Goal: Task Accomplishment & Management: Manage account settings

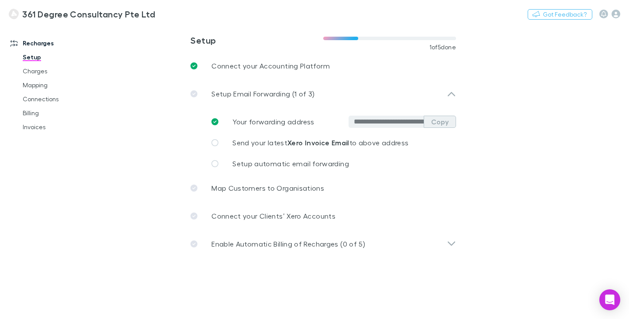
click at [433, 121] on button "Copy" at bounding box center [439, 122] width 32 height 12
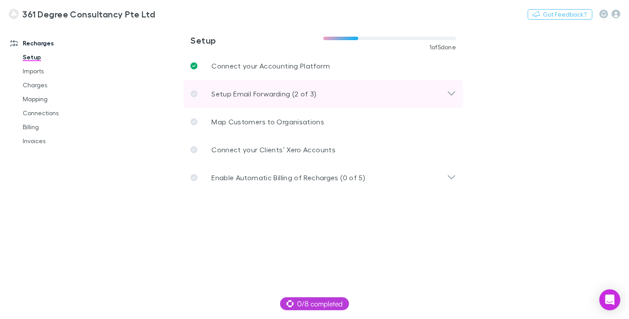
click at [192, 93] on icon at bounding box center [193, 93] width 7 height 7
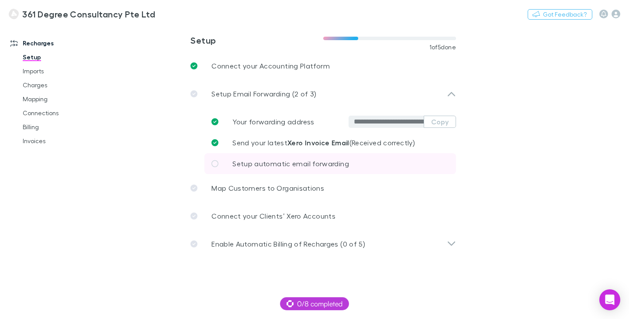
click at [260, 168] on p "Setup automatic email forwarding" at bounding box center [290, 163] width 117 height 10
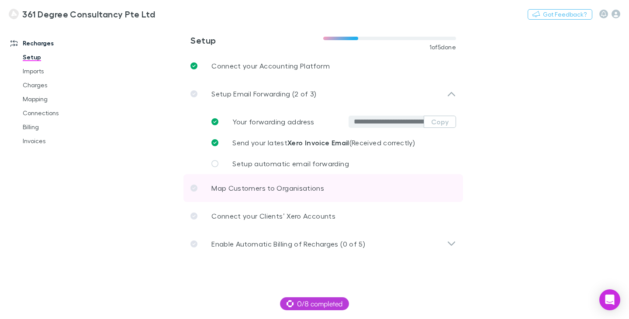
click at [233, 192] on p "Map Customers to Organisations" at bounding box center [267, 188] width 113 height 10
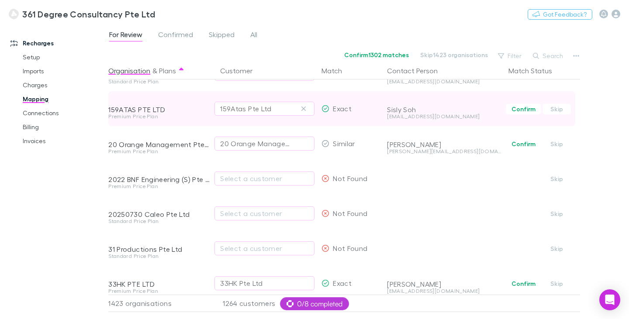
scroll to position [139, 0]
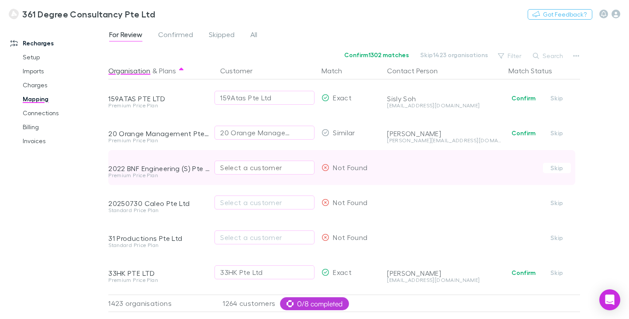
click at [259, 168] on div "Select a customer" at bounding box center [264, 167] width 89 height 10
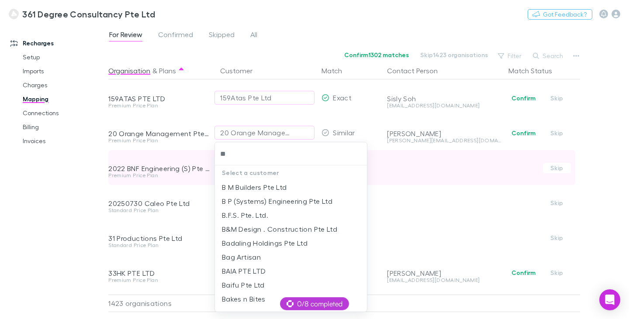
type input "***"
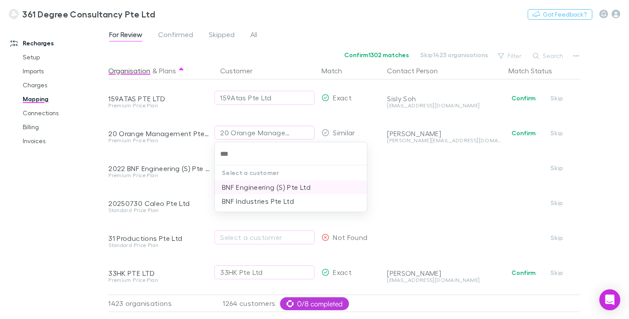
click at [232, 189] on li "BNF Engineering (S) Pte Ltd" at bounding box center [291, 187] width 152 height 14
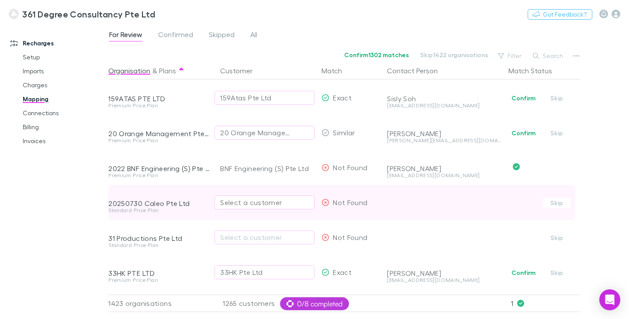
click at [231, 202] on div "Select a customer" at bounding box center [264, 202] width 89 height 10
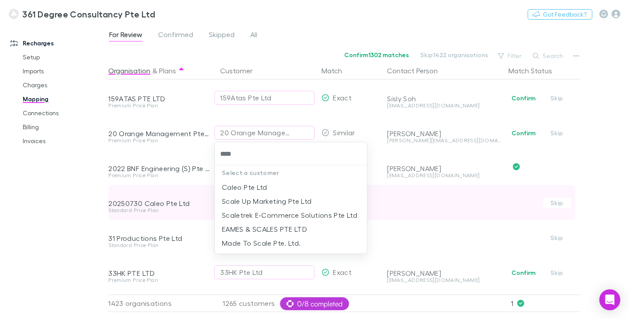
type input "*****"
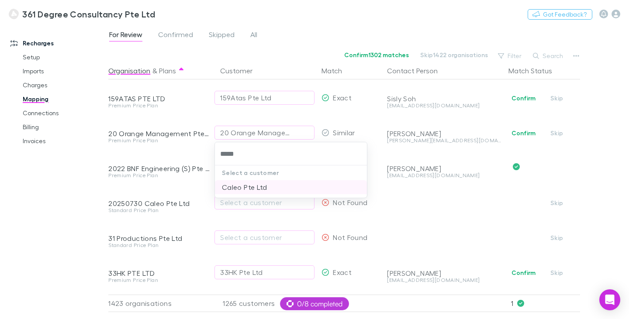
click at [235, 191] on li "Caleo Pte Ltd" at bounding box center [291, 187] width 152 height 14
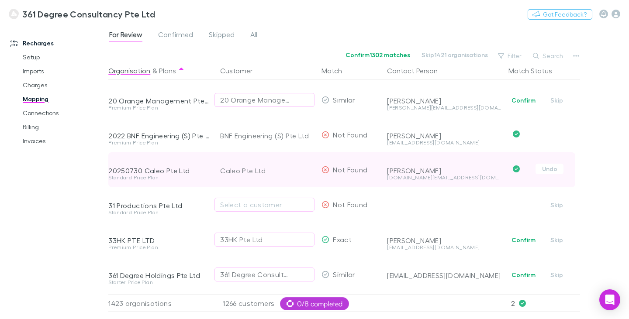
scroll to position [172, 0]
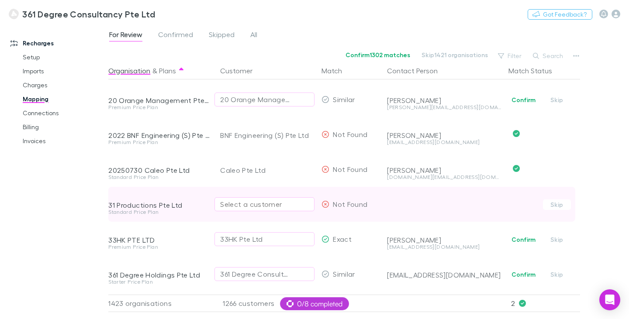
click at [268, 205] on div "Select a customer" at bounding box center [264, 204] width 89 height 10
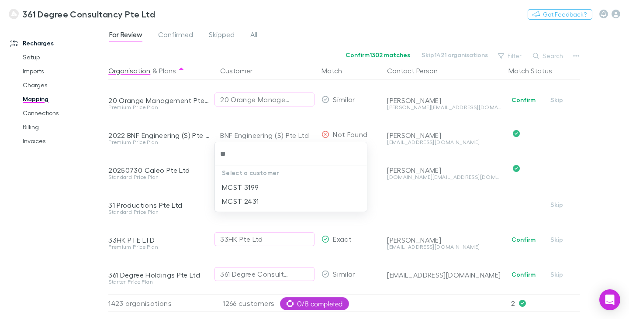
type input "**"
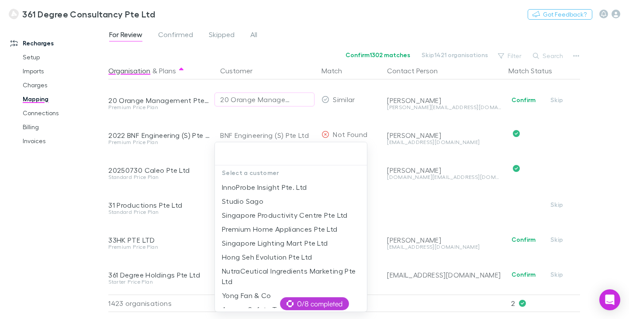
click at [55, 206] on div at bounding box center [314, 159] width 629 height 319
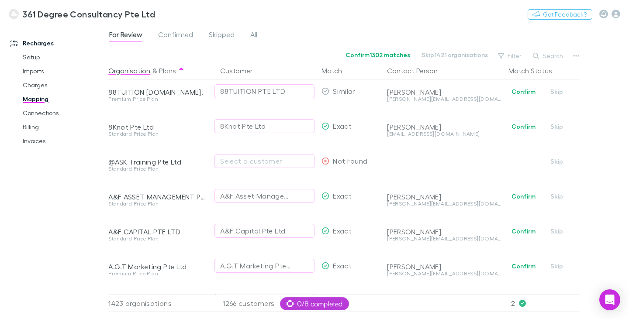
scroll to position [670, 0]
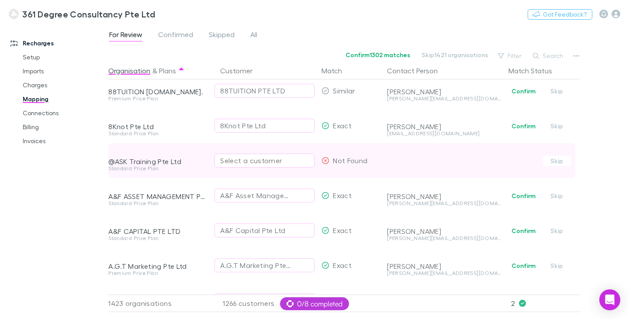
click at [258, 161] on div "Select a customer" at bounding box center [264, 160] width 89 height 10
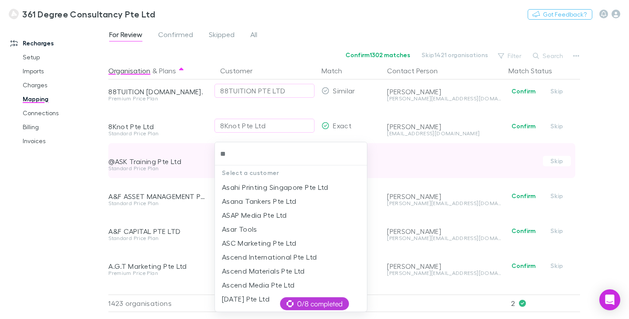
type input "***"
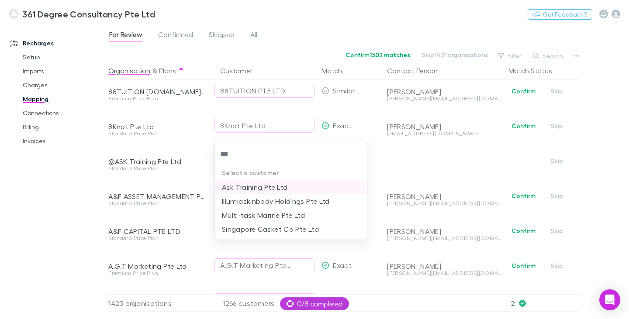
click at [238, 189] on li "Ask Training Pte Ltd" at bounding box center [291, 187] width 152 height 14
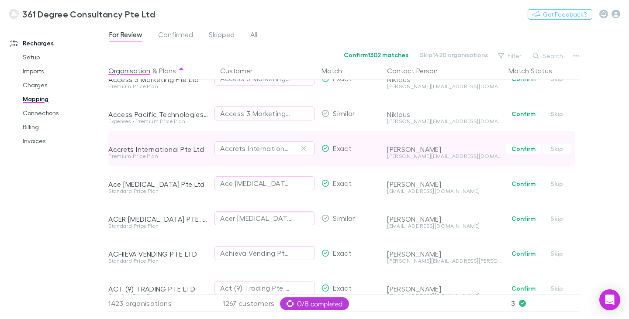
scroll to position [1206, 0]
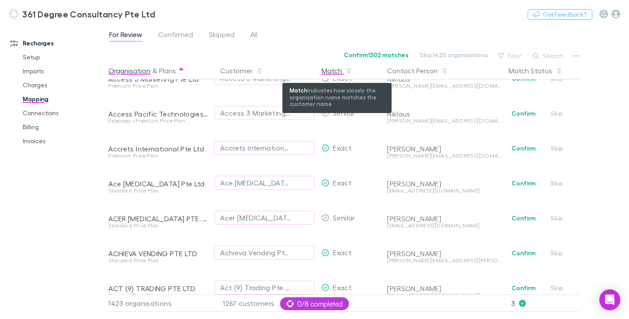
click at [326, 71] on div "Match" at bounding box center [336, 70] width 31 height 17
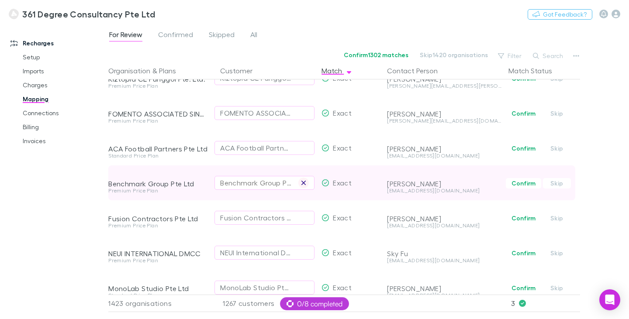
scroll to position [0, 0]
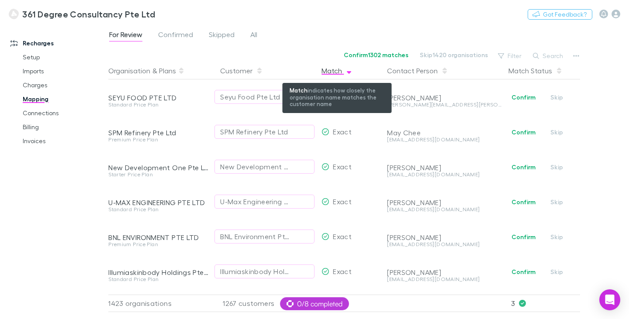
click at [325, 74] on div "Match" at bounding box center [336, 70] width 31 height 17
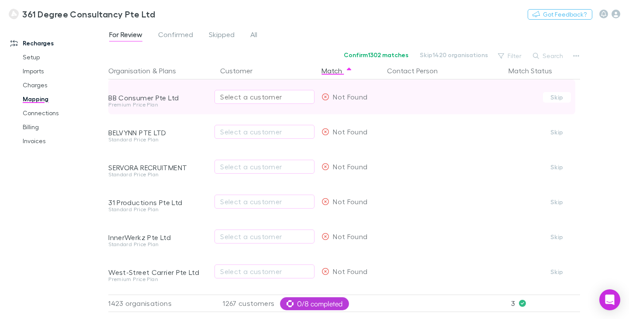
click at [261, 93] on div "Select a customer" at bounding box center [264, 97] width 89 height 10
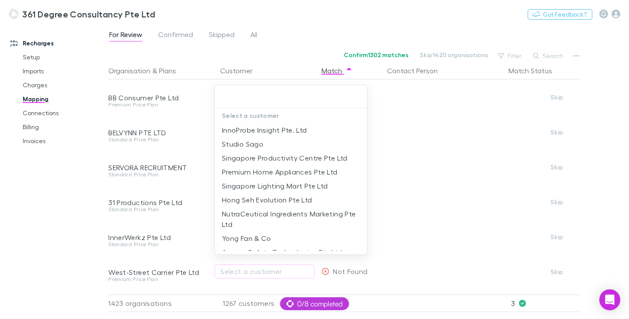
click at [57, 141] on div at bounding box center [314, 159] width 629 height 319
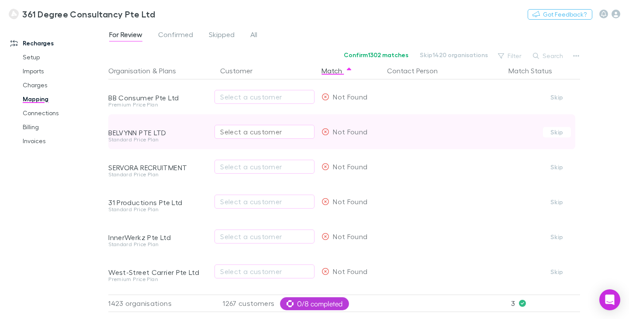
click at [232, 135] on div "Select a customer" at bounding box center [264, 132] width 89 height 10
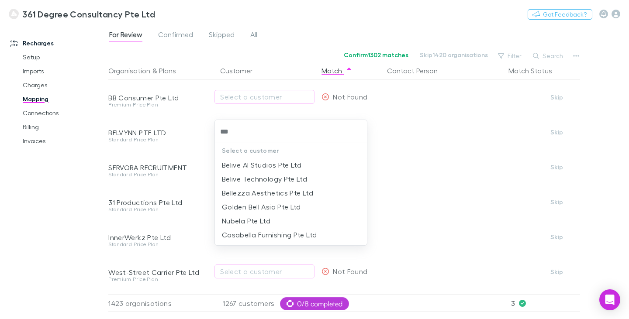
type input "***"
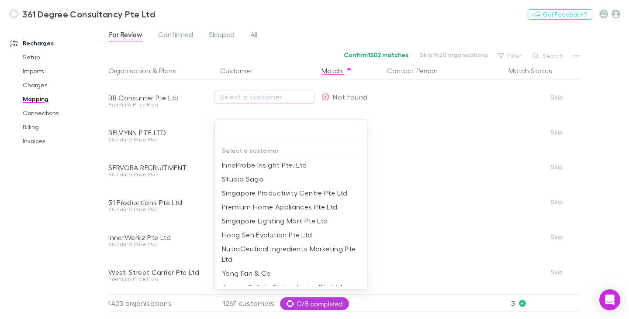
click at [68, 201] on div at bounding box center [314, 159] width 629 height 319
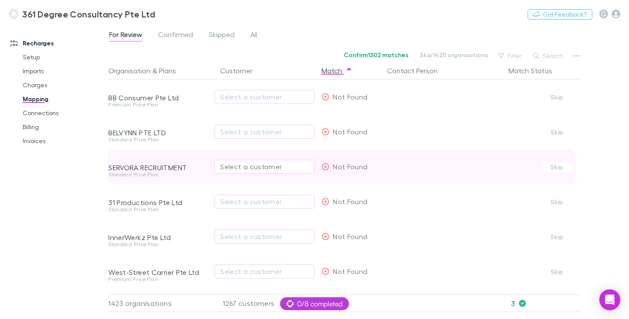
click at [249, 168] on div "Select a customer" at bounding box center [264, 167] width 89 height 10
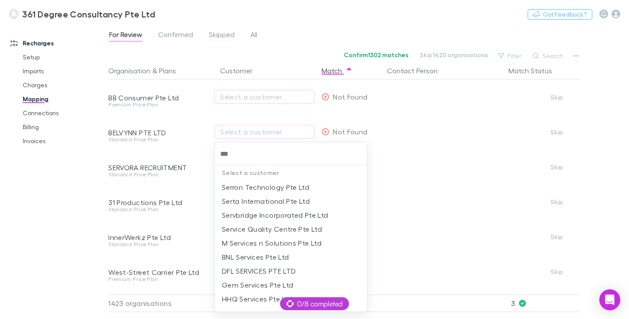
type input "***"
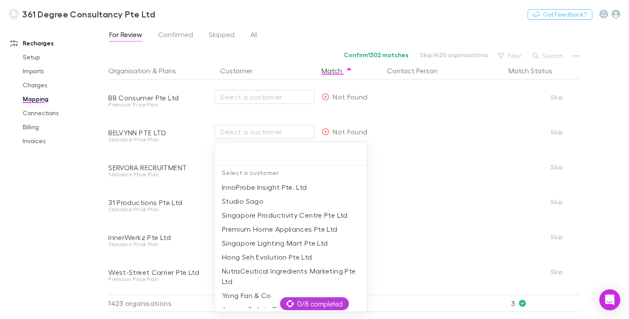
click at [64, 196] on div at bounding box center [314, 159] width 629 height 319
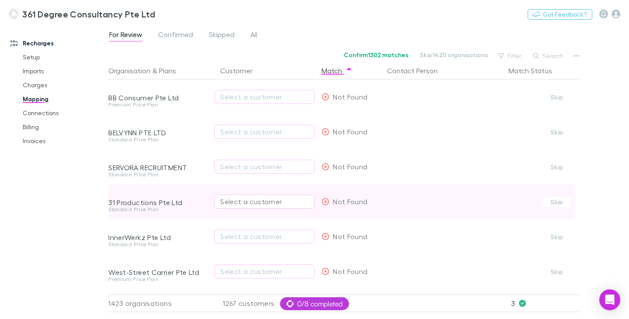
click at [240, 199] on div "Select a customer" at bounding box center [264, 201] width 89 height 10
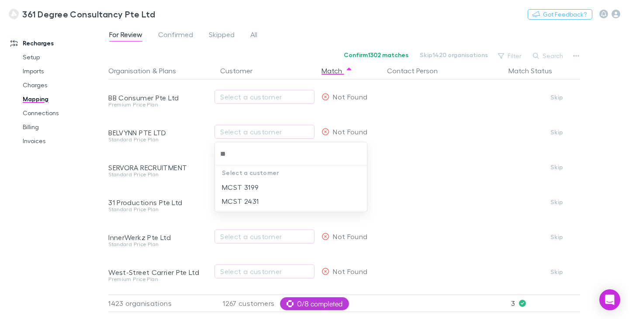
type input "*"
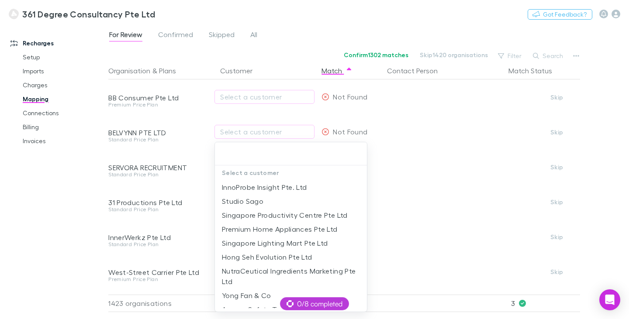
click at [63, 202] on div at bounding box center [314, 159] width 629 height 319
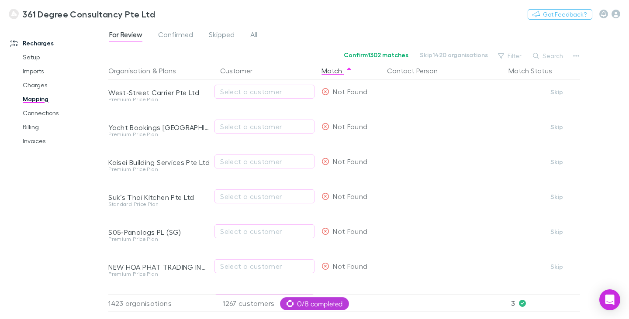
scroll to position [182, 0]
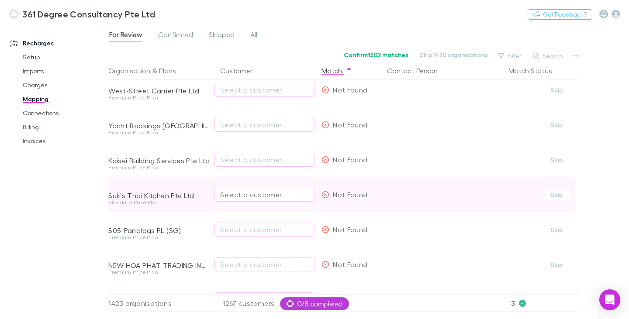
click at [232, 195] on div "Select a customer" at bounding box center [264, 194] width 89 height 10
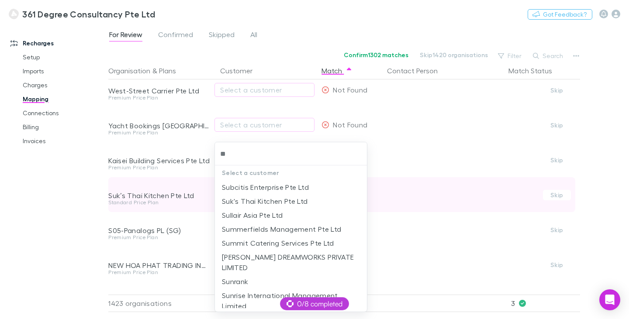
type input "***"
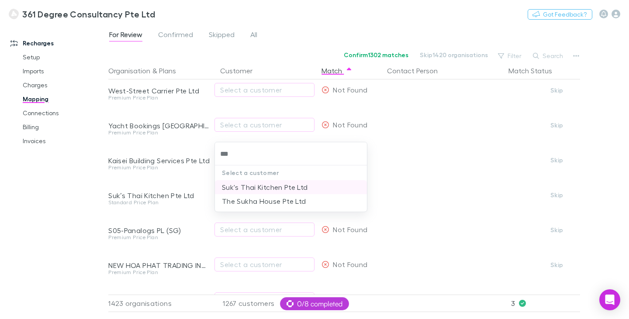
click at [241, 183] on li "Suk's Thai Kitchen Pte Ltd" at bounding box center [291, 187] width 152 height 14
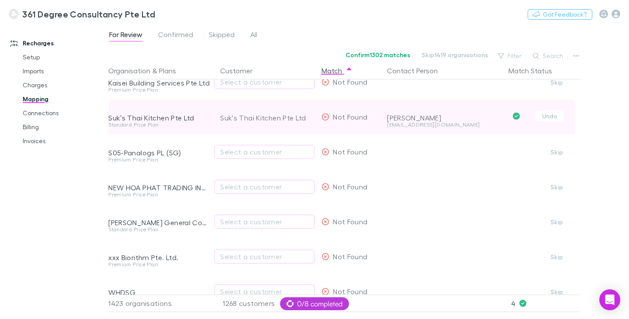
scroll to position [260, 0]
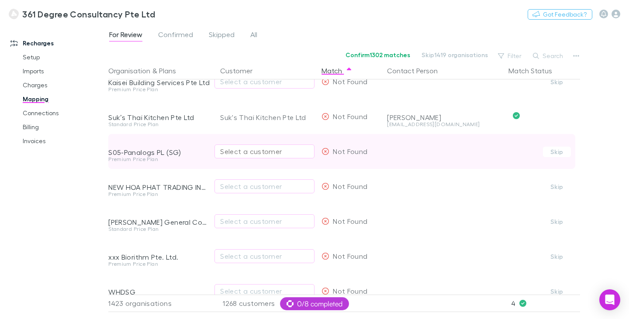
click at [254, 153] on div "Select a customer" at bounding box center [264, 151] width 89 height 10
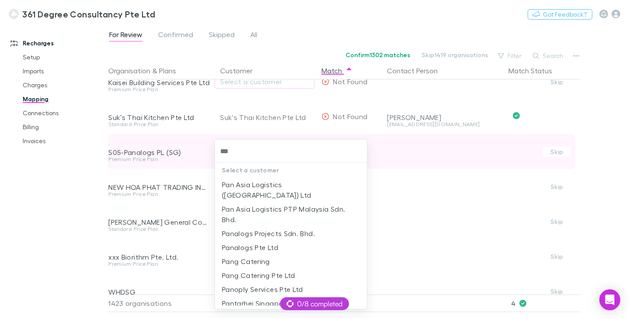
type input "****"
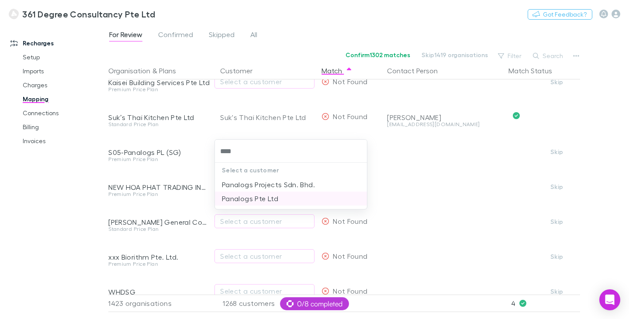
click at [239, 199] on li "Panalogs Pte Ltd" at bounding box center [291, 199] width 152 height 14
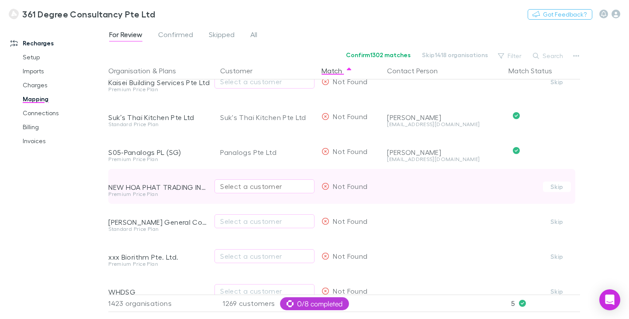
click at [259, 189] on div "Select a customer" at bounding box center [264, 186] width 89 height 10
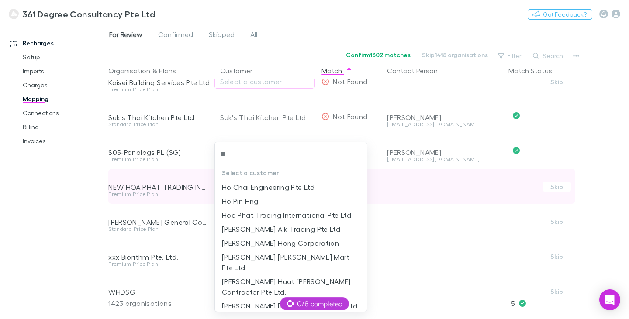
type input "***"
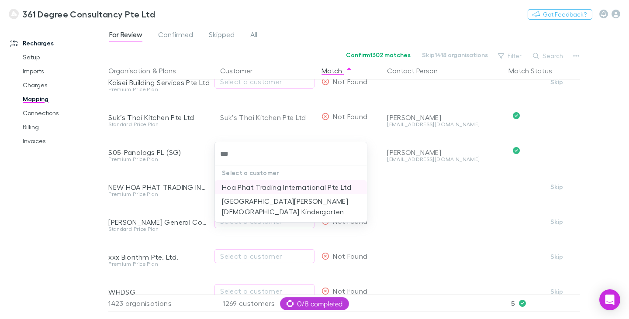
click at [235, 187] on li "Hoa Phat Trading International Pte Ltd" at bounding box center [291, 187] width 152 height 14
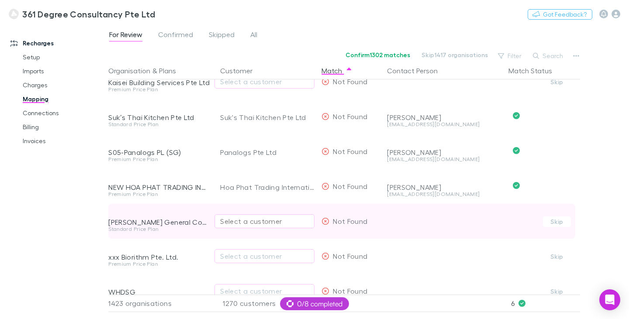
click at [250, 220] on div "Select a customer" at bounding box center [264, 221] width 89 height 10
type input "***"
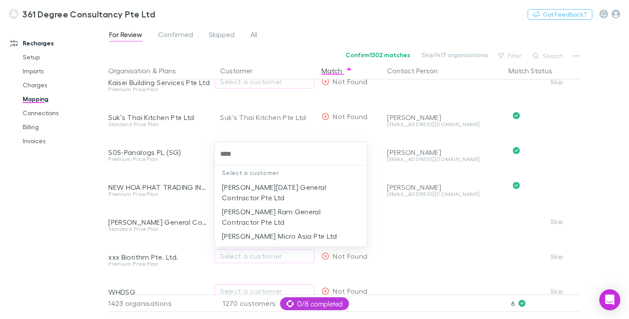
click at [262, 151] on input "***" at bounding box center [290, 154] width 145 height 16
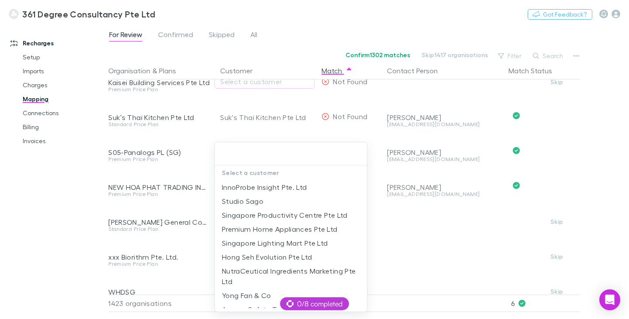
click at [38, 230] on div at bounding box center [314, 159] width 629 height 319
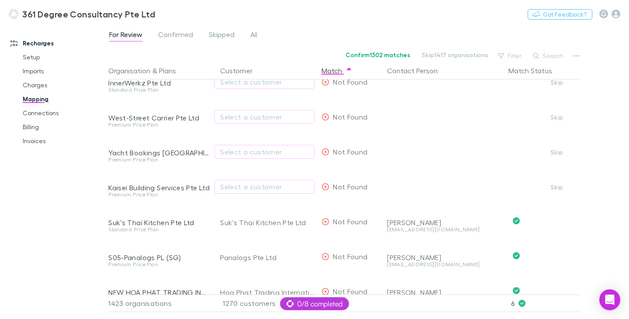
scroll to position [0, 0]
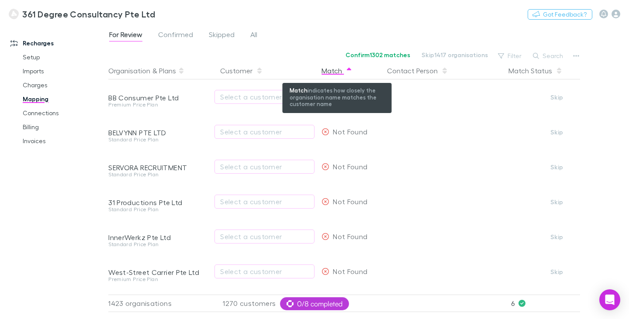
click at [332, 69] on div "Match" at bounding box center [336, 70] width 31 height 17
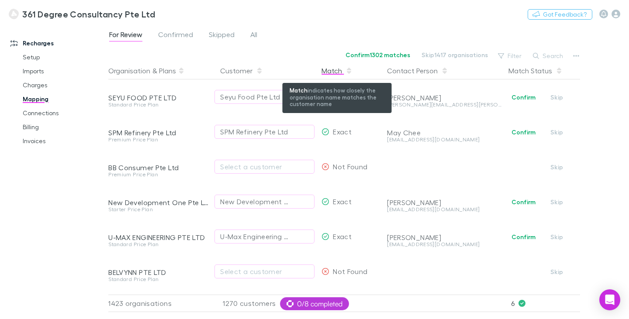
click at [332, 69] on div "Match" at bounding box center [336, 70] width 31 height 17
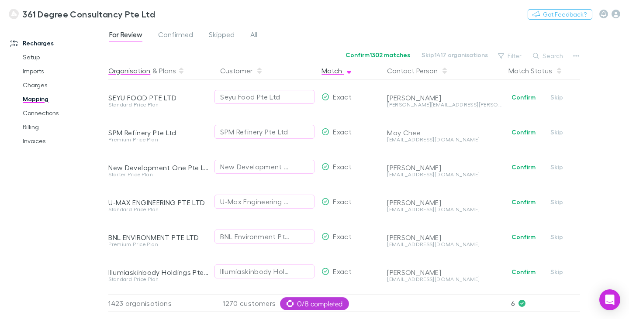
click at [137, 70] on button "Organisation" at bounding box center [129, 70] width 42 height 17
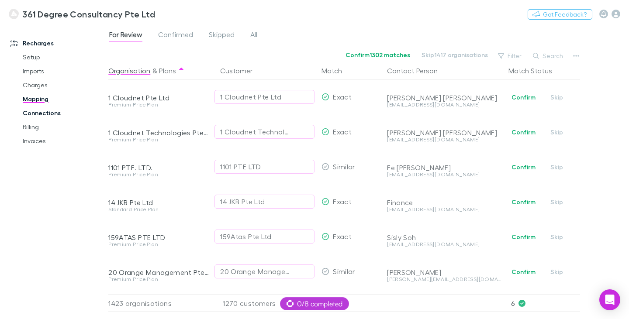
click at [42, 114] on link "Connections" at bounding box center [63, 113] width 99 height 14
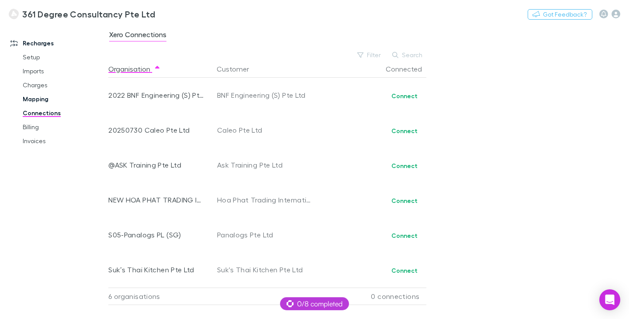
click at [42, 98] on link "Mapping" at bounding box center [63, 99] width 99 height 14
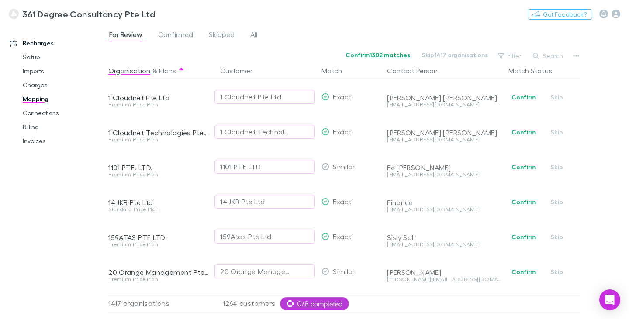
click at [37, 221] on div "Recharges Setup Imports Charges Mapping Connections Billing Invoices" at bounding box center [57, 170] width 115 height 284
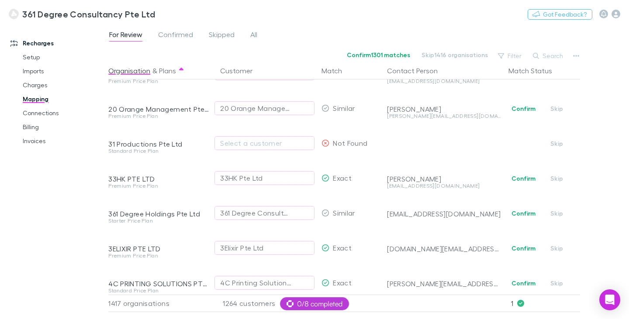
scroll to position [164, 0]
click at [27, 55] on link "Setup" at bounding box center [63, 57] width 99 height 14
